Goal: Information Seeking & Learning: Learn about a topic

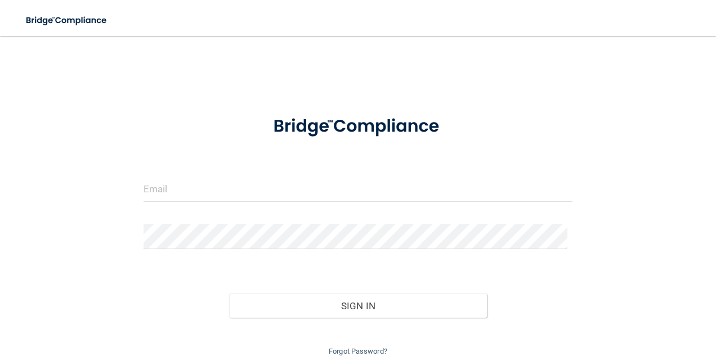
click at [194, 171] on form "Invalid email/password. You don't have permission to access that page. Sign In …" at bounding box center [358, 231] width 429 height 255
click at [193, 193] on input "email" at bounding box center [358, 189] width 429 height 25
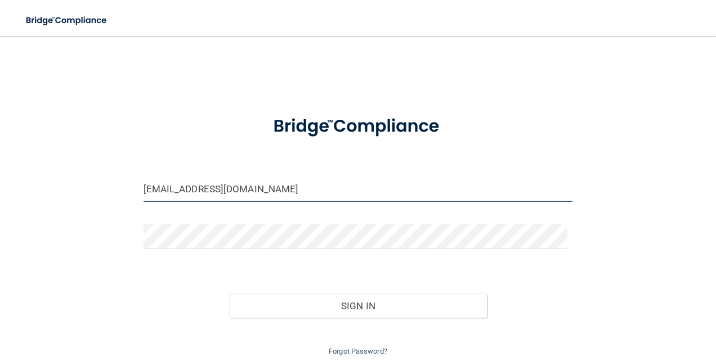
type input "[EMAIL_ADDRESS][DOMAIN_NAME]"
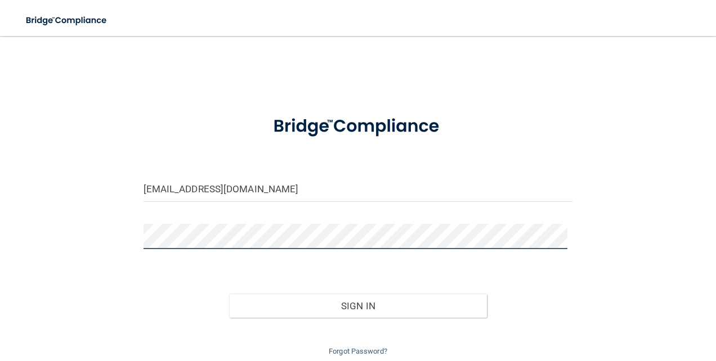
click at [229, 294] on button "Sign In" at bounding box center [358, 306] width 258 height 25
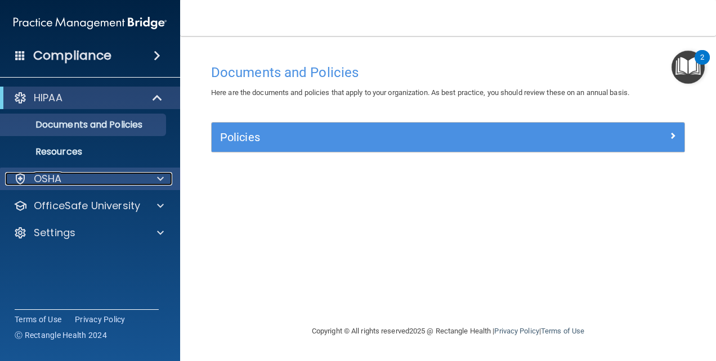
click at [131, 185] on div "OSHA" at bounding box center [75, 179] width 140 height 14
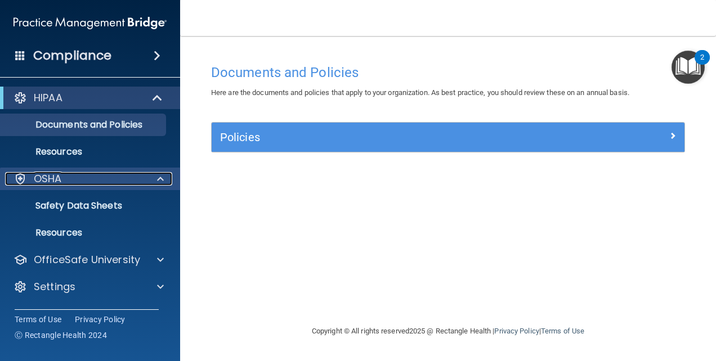
click at [131, 185] on div "OSHA" at bounding box center [75, 179] width 140 height 14
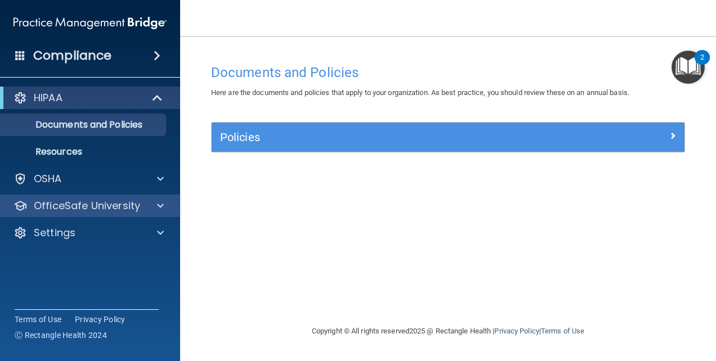
click at [124, 216] on div "OfficeSafe University" at bounding box center [90, 206] width 181 height 23
click at [162, 208] on span at bounding box center [160, 206] width 7 height 14
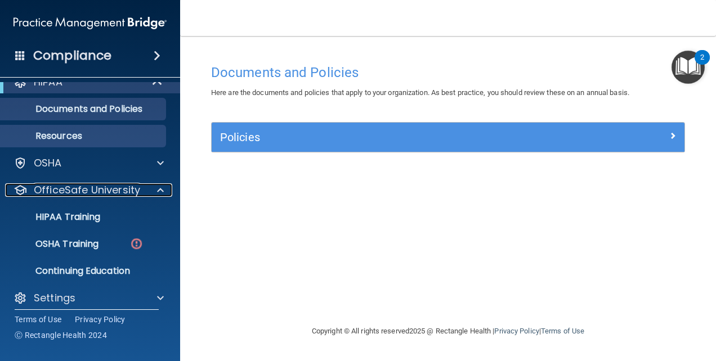
scroll to position [25, 0]
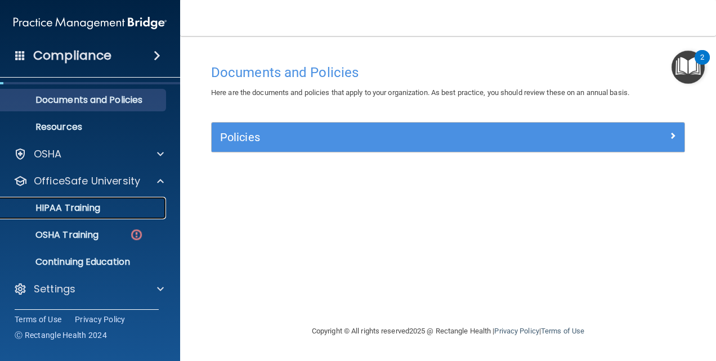
click at [100, 210] on p "HIPAA Training" at bounding box center [53, 208] width 93 height 11
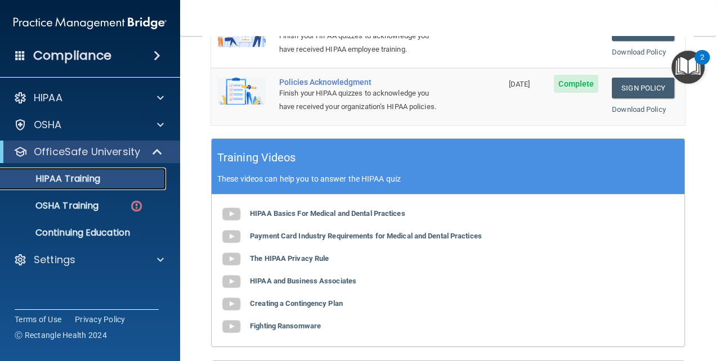
scroll to position [394, 0]
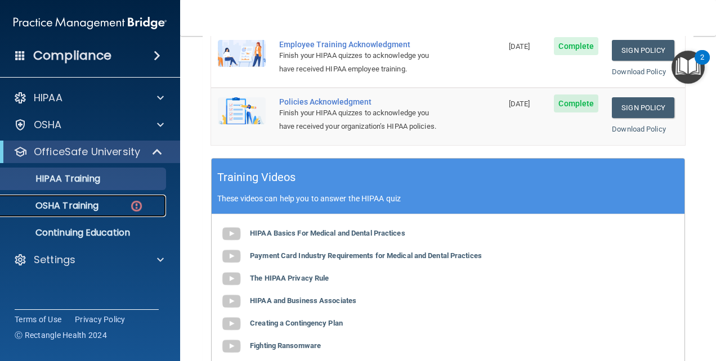
click at [82, 209] on p "OSHA Training" at bounding box center [52, 205] width 91 height 11
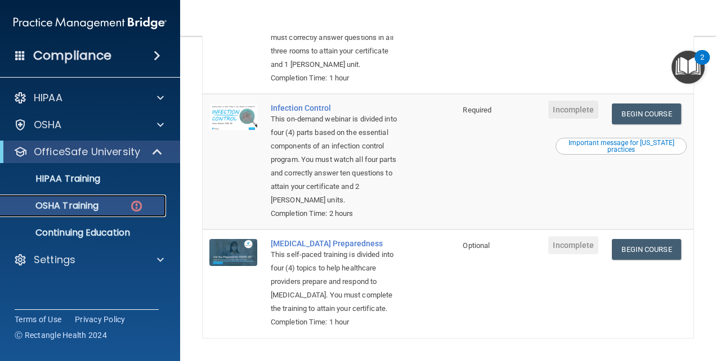
scroll to position [338, 0]
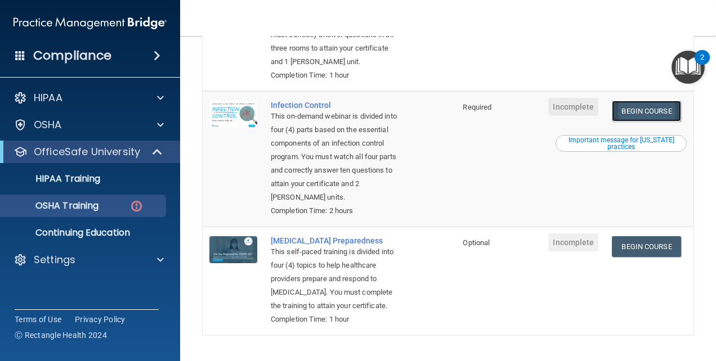
click at [621, 122] on link "Begin Course" at bounding box center [646, 111] width 69 height 21
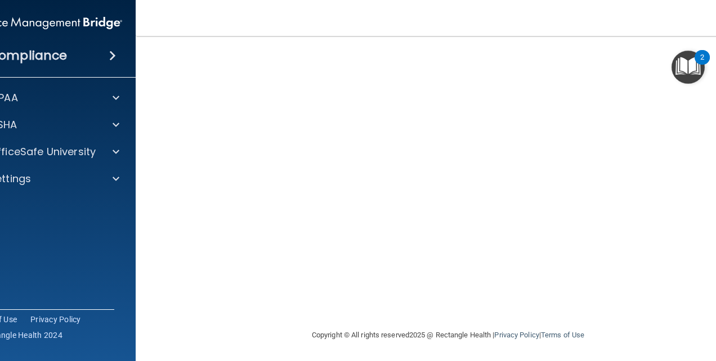
scroll to position [120, 0]
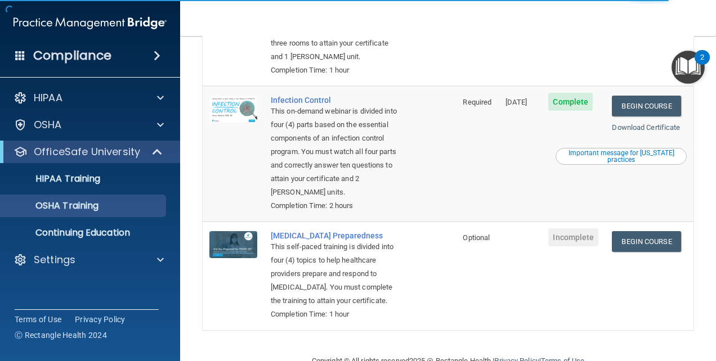
scroll to position [381, 0]
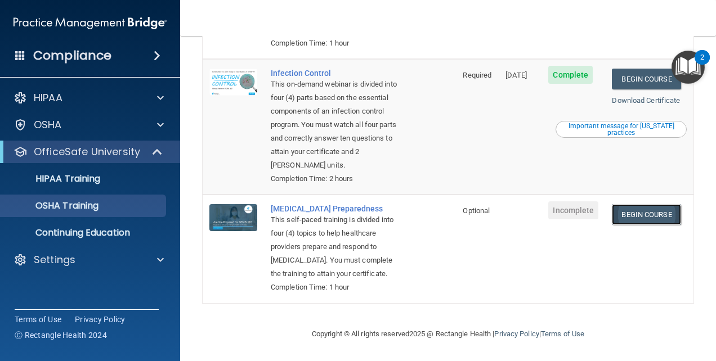
click at [631, 204] on link "Begin Course" at bounding box center [646, 214] width 69 height 21
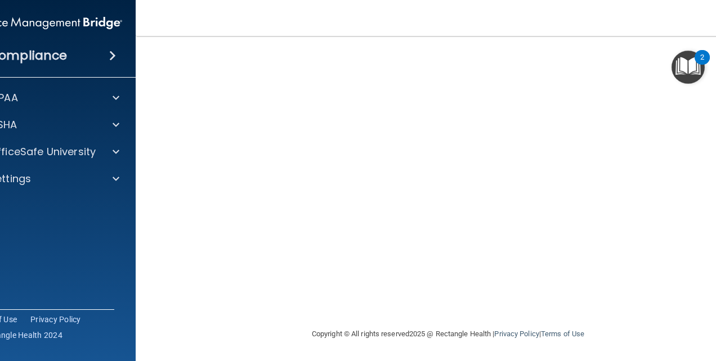
scroll to position [64, 0]
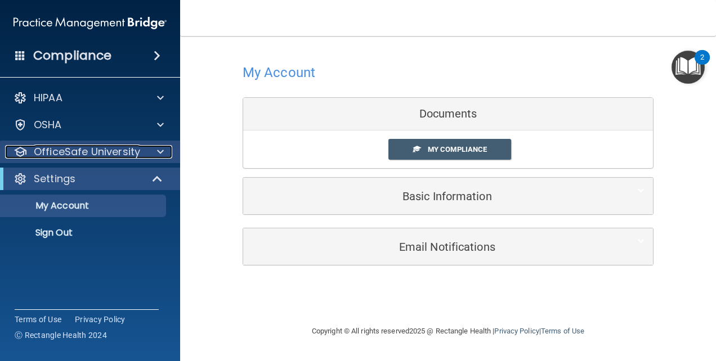
click at [145, 152] on div at bounding box center [159, 152] width 28 height 14
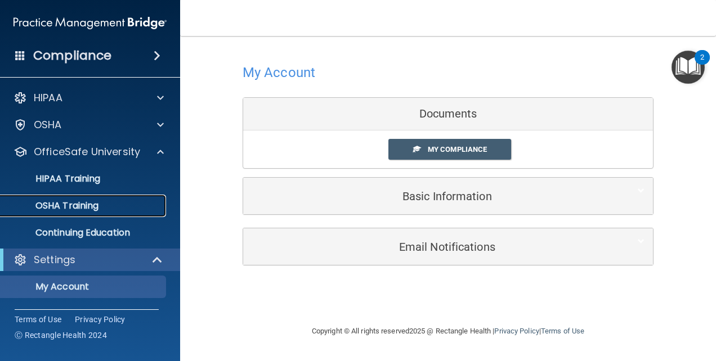
click at [102, 205] on div "OSHA Training" at bounding box center [84, 205] width 154 height 11
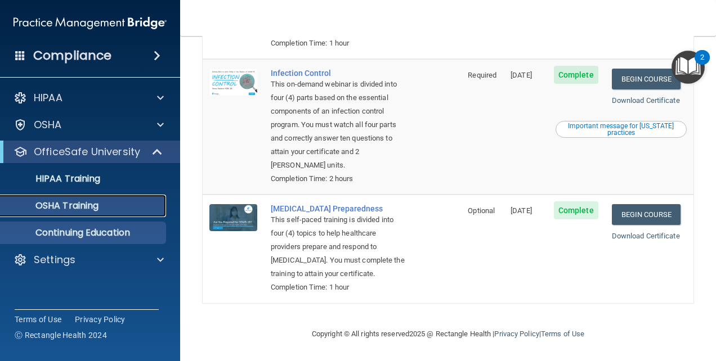
scroll to position [355, 0]
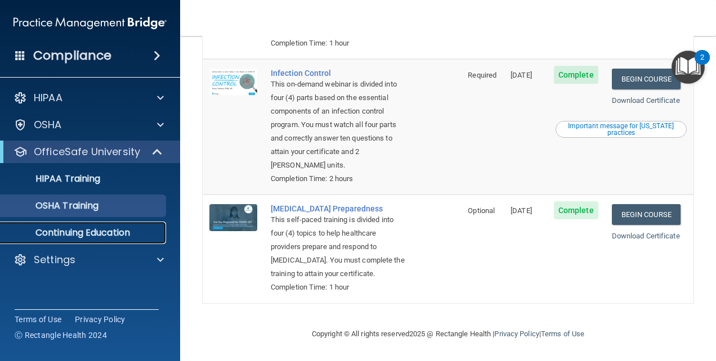
click at [98, 243] on link "Continuing Education" at bounding box center [77, 233] width 177 height 23
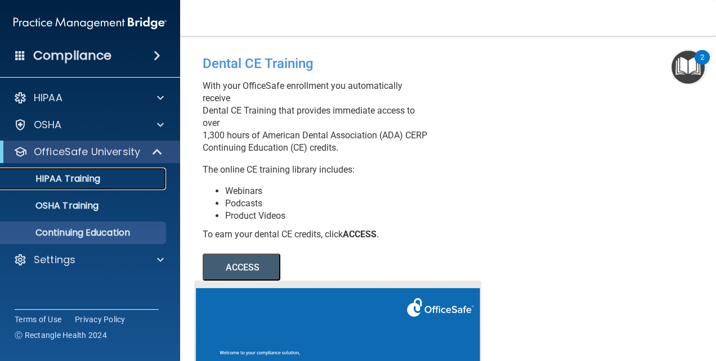
click at [82, 179] on p "HIPAA Training" at bounding box center [53, 178] width 93 height 11
